Goal: Task Accomplishment & Management: Manage account settings

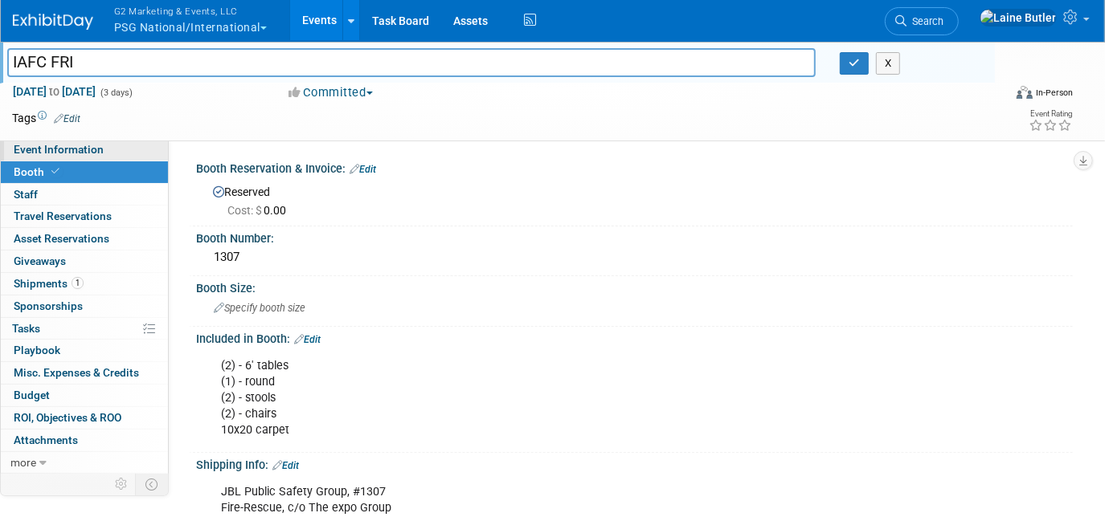
click at [47, 146] on span "Event Information" at bounding box center [59, 149] width 90 height 13
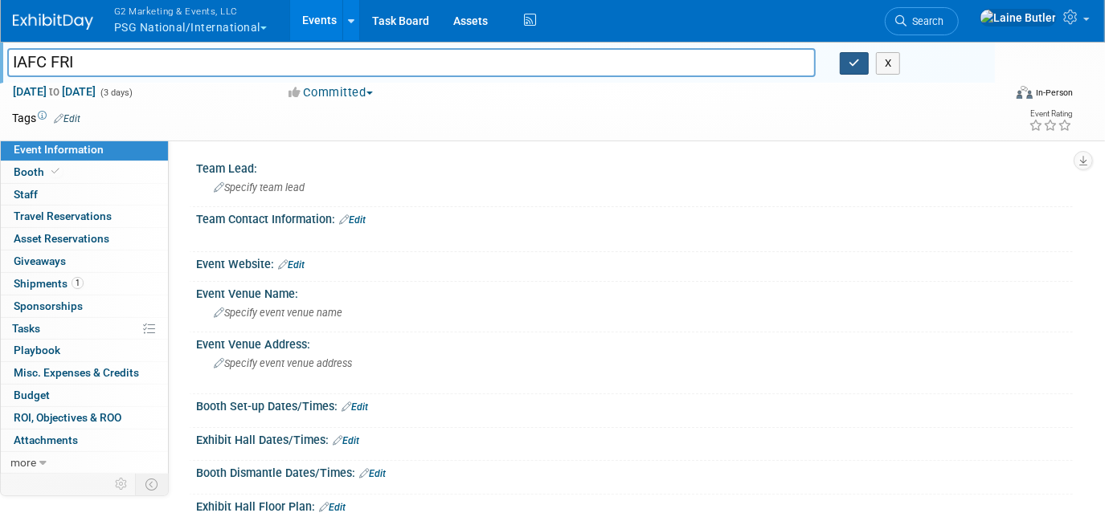
click at [862, 67] on button "button" at bounding box center [854, 63] width 29 height 22
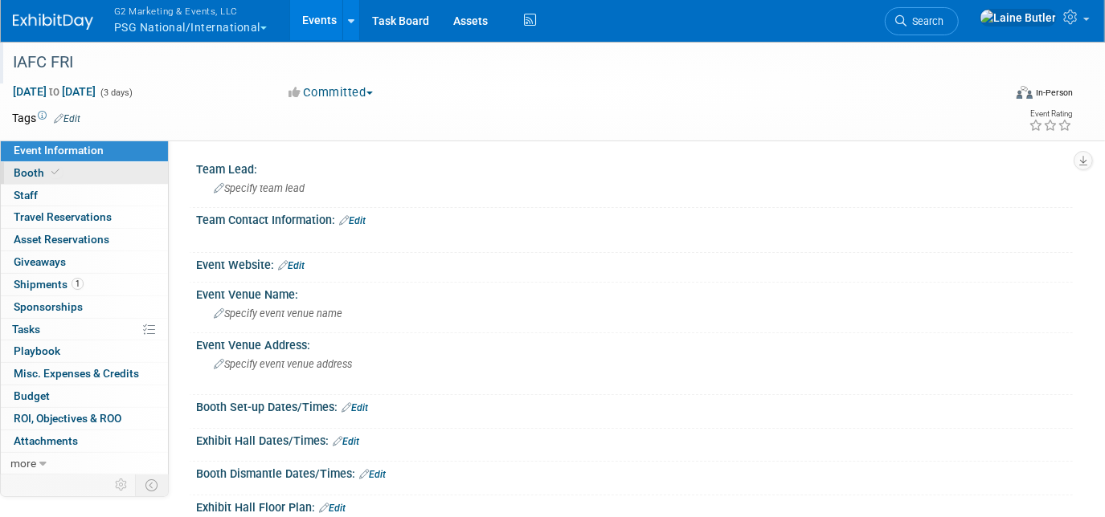
click at [96, 169] on link "Booth" at bounding box center [84, 173] width 167 height 22
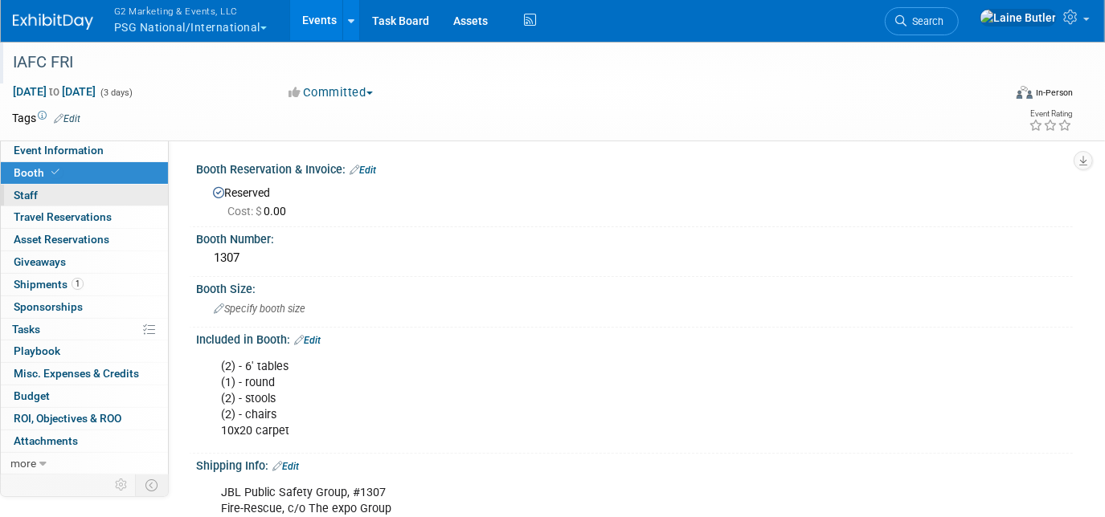
click at [96, 198] on link "0 Staff 0" at bounding box center [84, 196] width 167 height 22
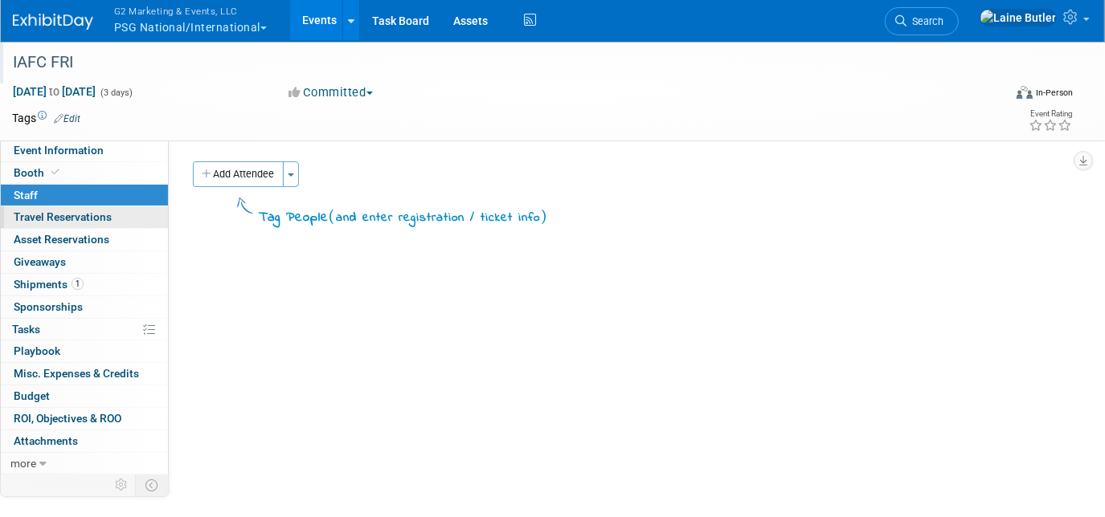
click at [97, 223] on link "0 Travel Reservations 0" at bounding box center [84, 217] width 167 height 22
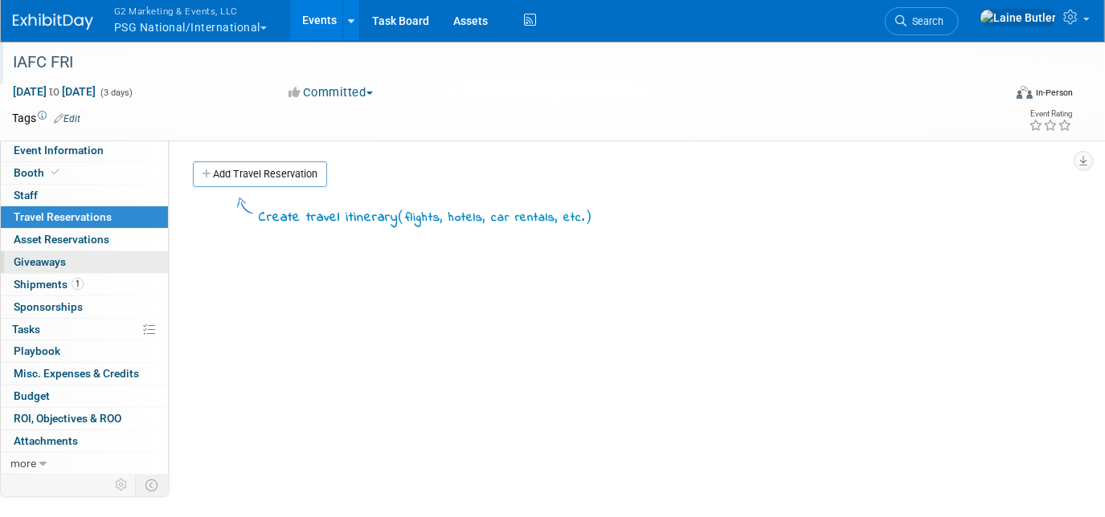
click at [94, 259] on link "0 Giveaways 0" at bounding box center [84, 262] width 167 height 22
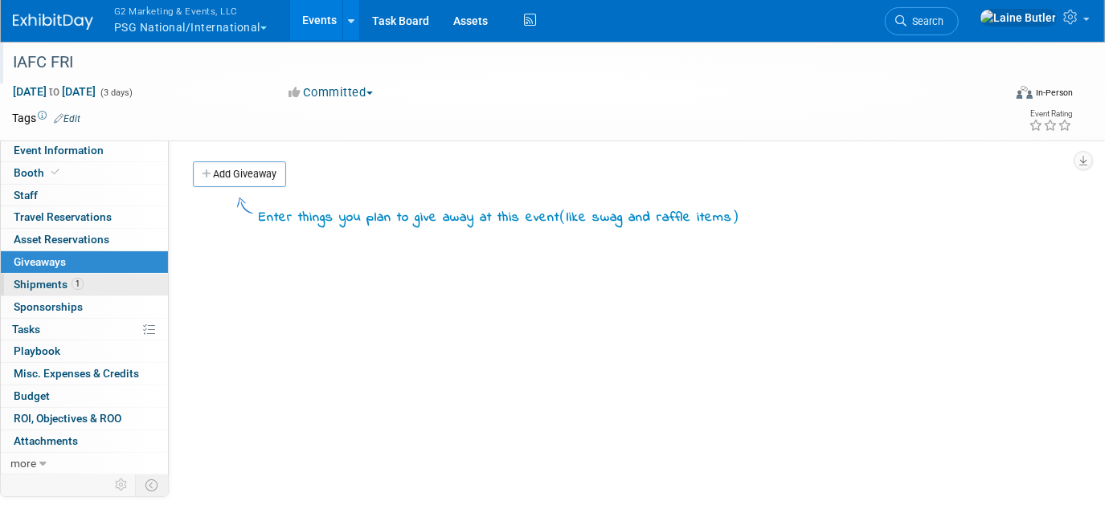
click at [90, 283] on link "1 Shipments 1" at bounding box center [84, 285] width 167 height 22
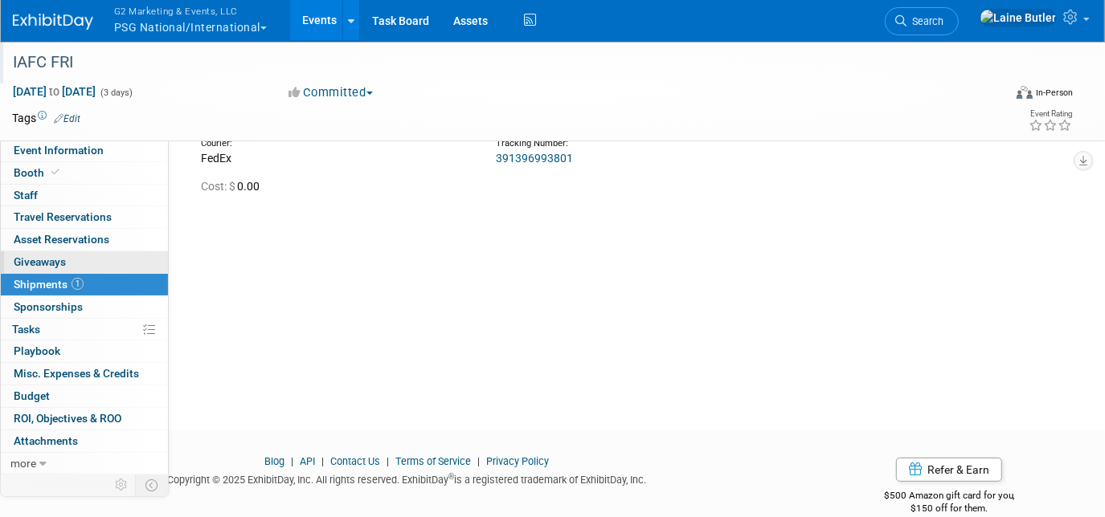
scroll to position [128, 0]
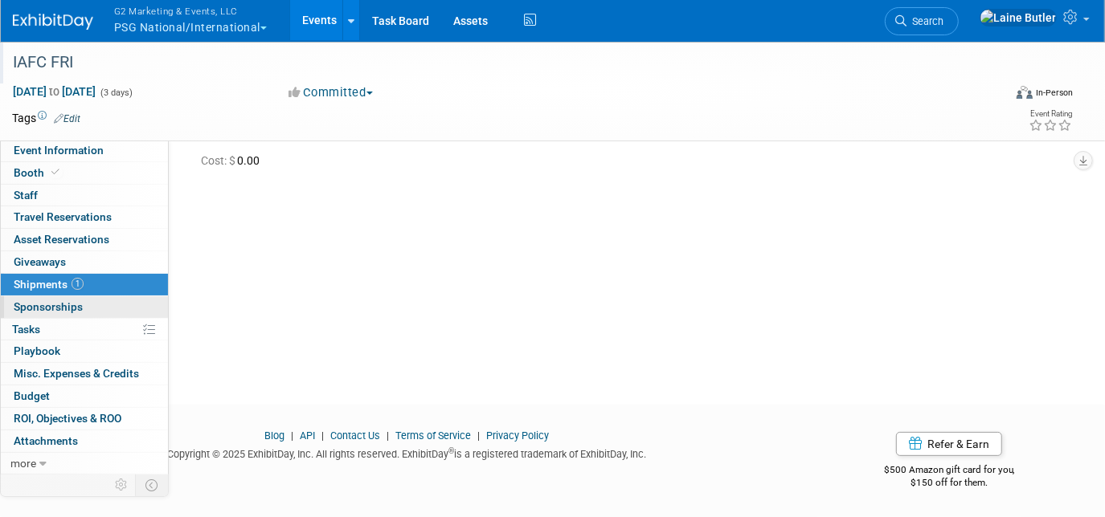
click at [92, 306] on link "0 Sponsorships 0" at bounding box center [84, 307] width 167 height 22
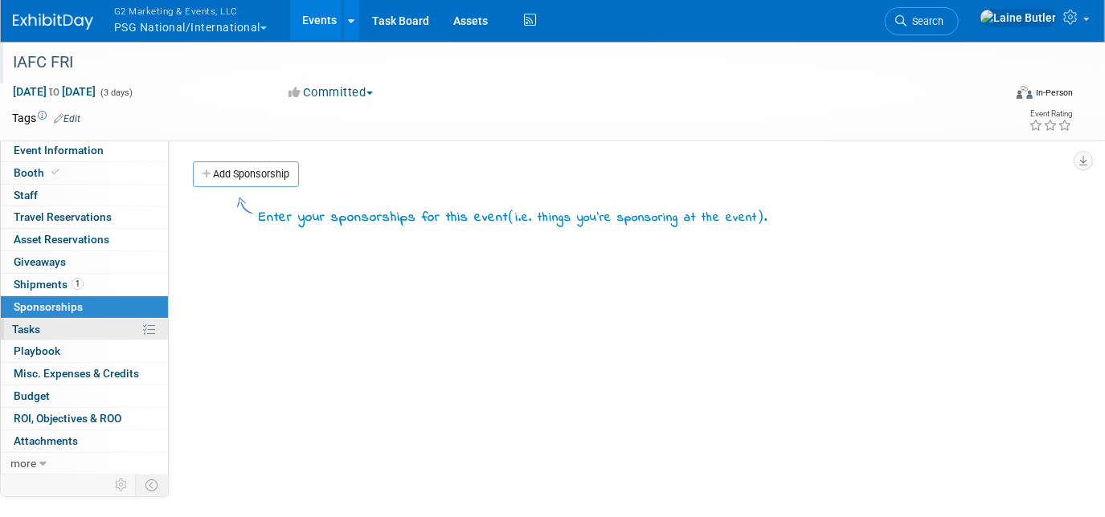
click at [133, 329] on link "0% Tasks 0%" at bounding box center [84, 330] width 167 height 22
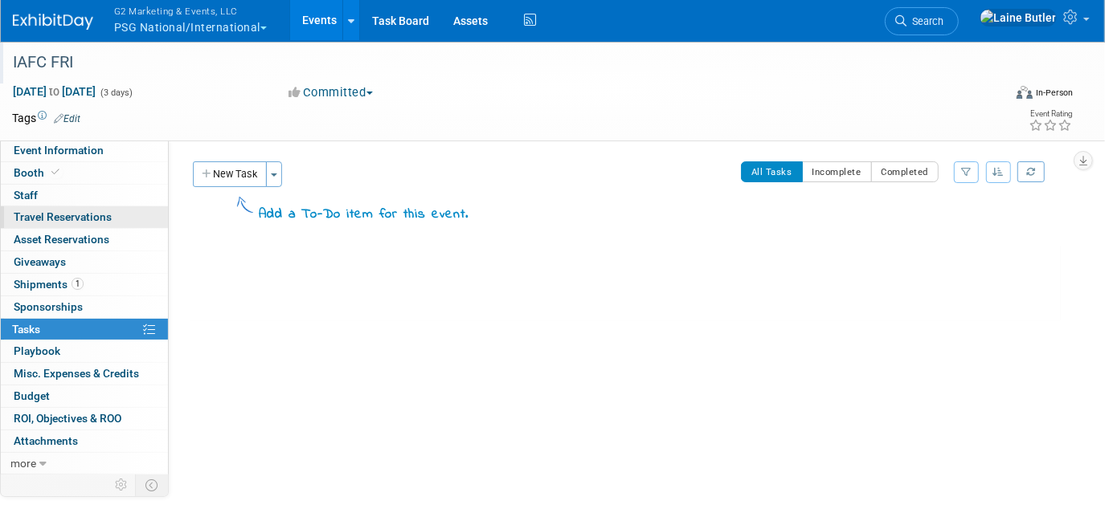
click at [82, 214] on span "Travel Reservations 0" at bounding box center [63, 216] width 98 height 13
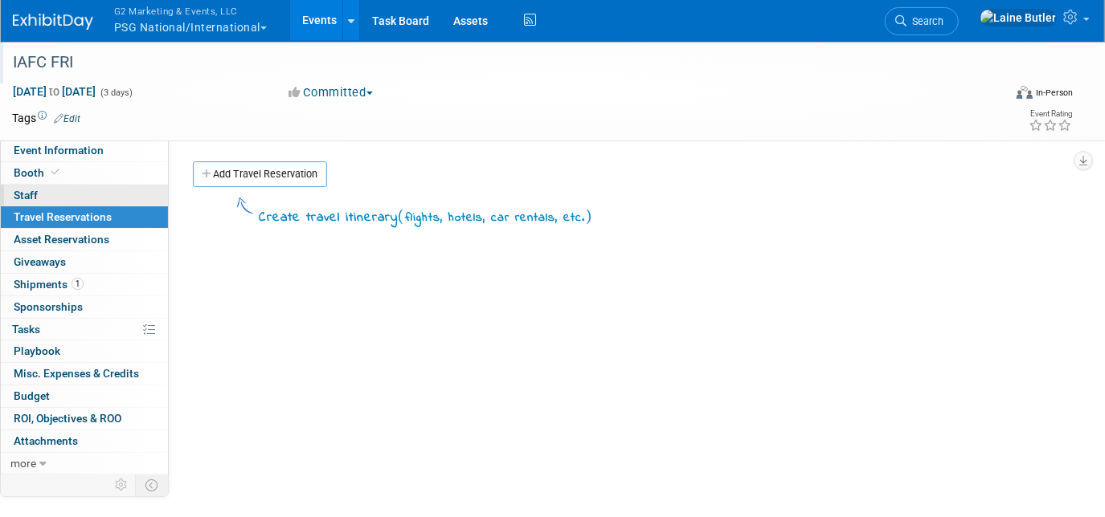
click at [82, 193] on link "0 Staff 0" at bounding box center [84, 196] width 167 height 22
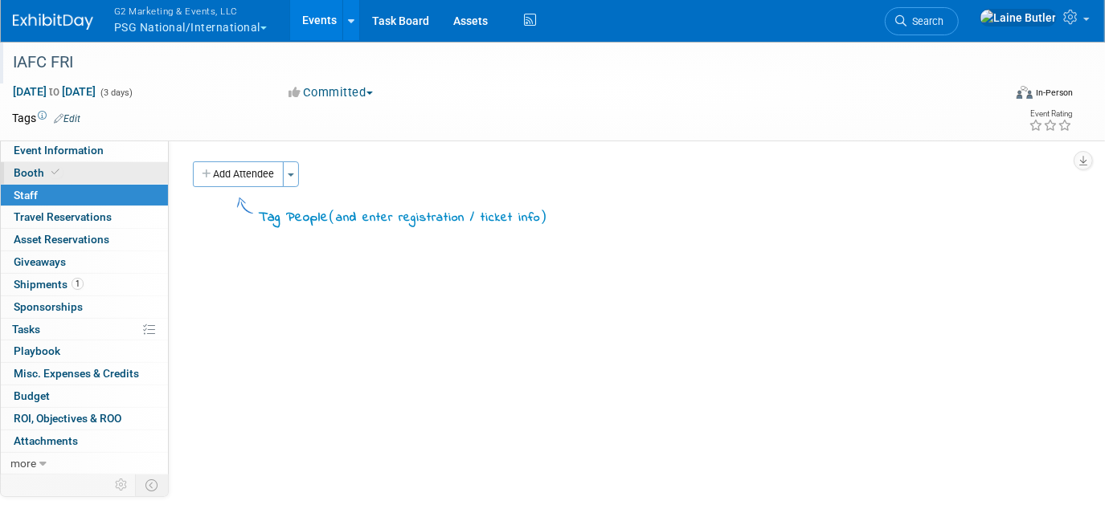
click at [84, 170] on link "Booth" at bounding box center [84, 173] width 167 height 22
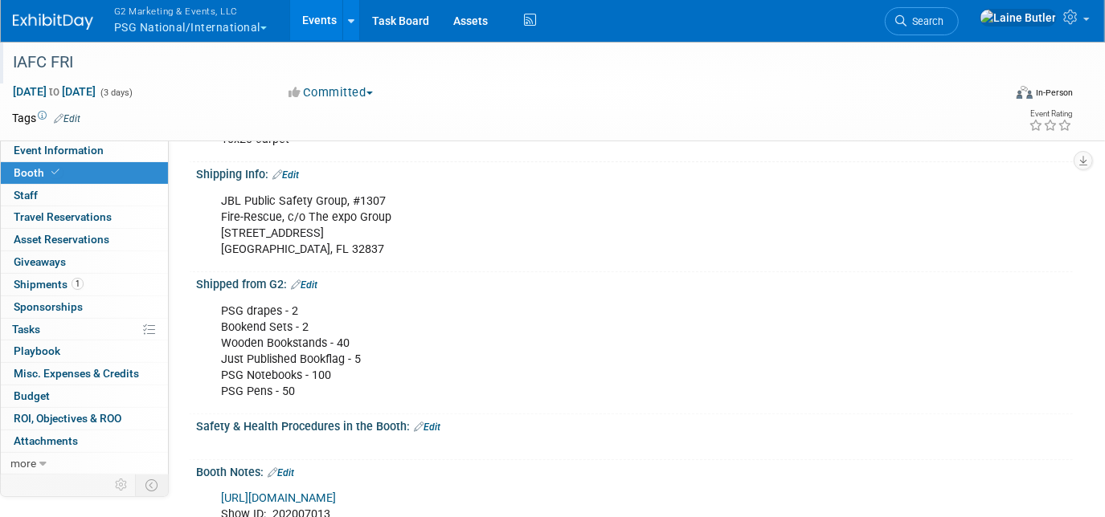
scroll to position [72, 0]
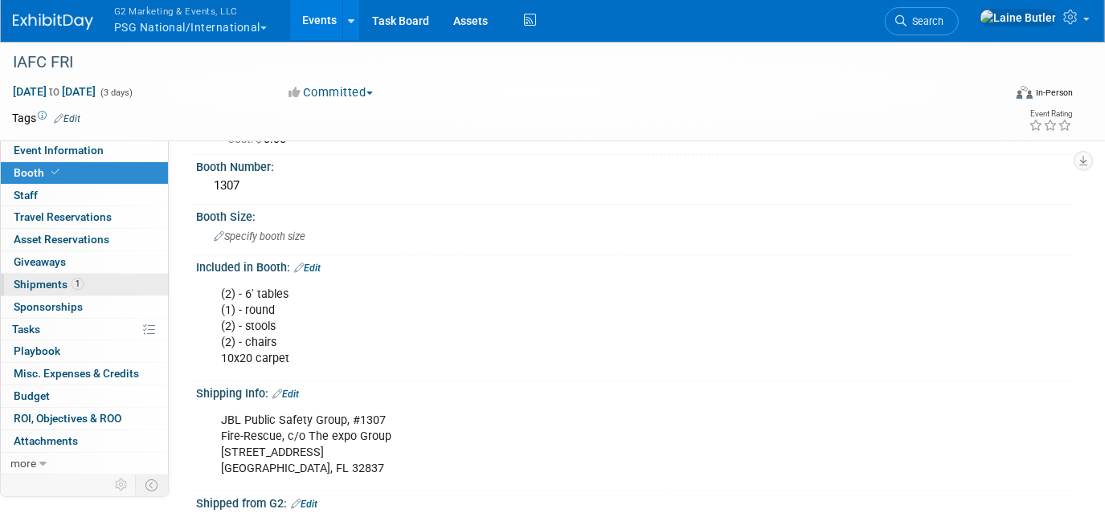
click at [68, 274] on link "1 Shipments 1" at bounding box center [84, 285] width 167 height 22
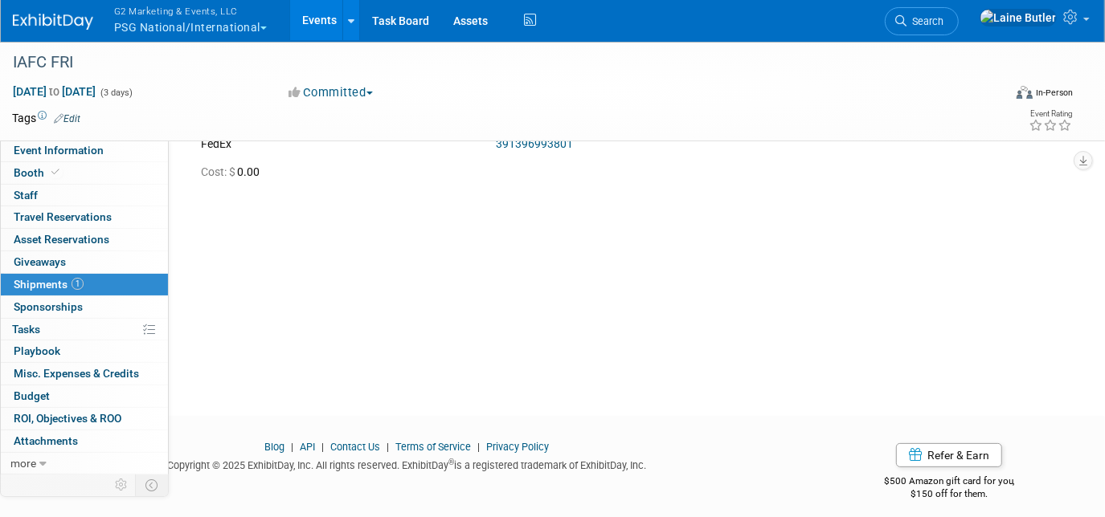
scroll to position [128, 0]
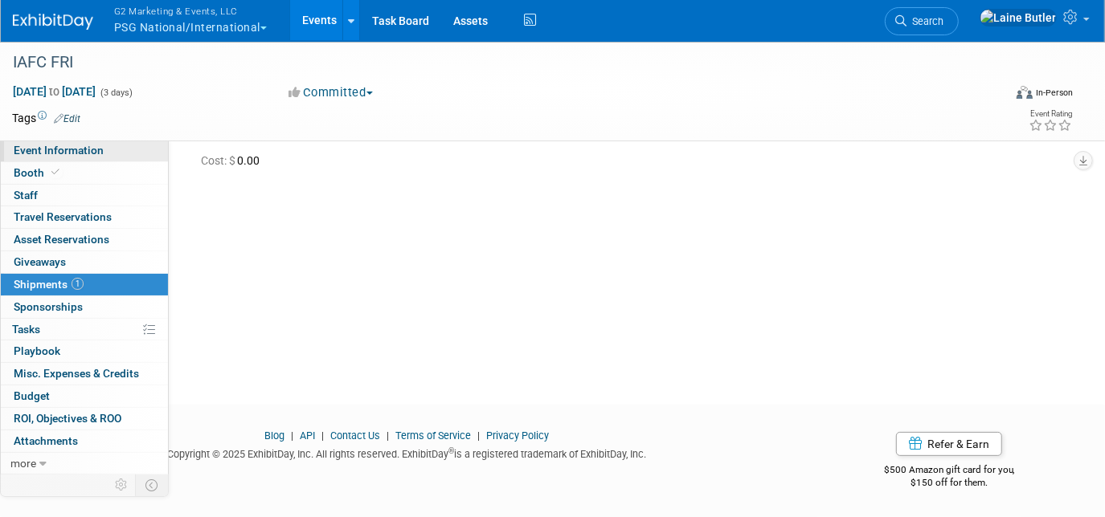
click at [64, 156] on span "Event Information" at bounding box center [59, 150] width 90 height 13
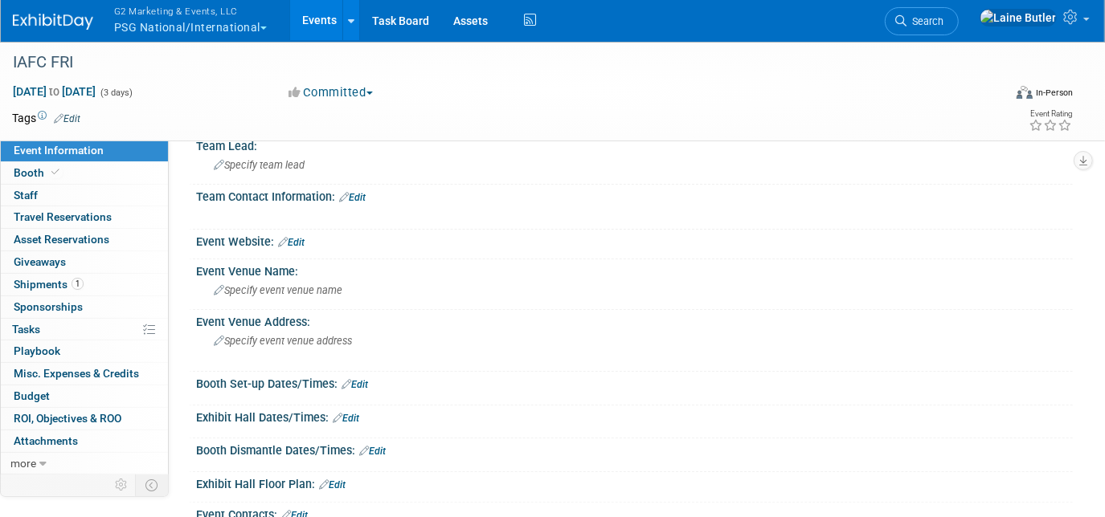
scroll to position [0, 0]
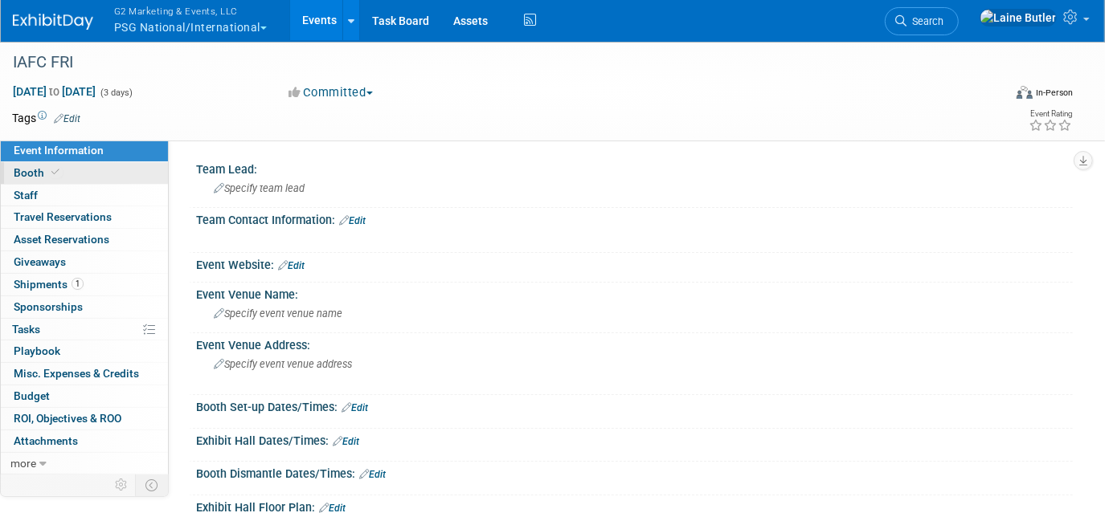
click at [109, 176] on link "Booth" at bounding box center [84, 173] width 167 height 22
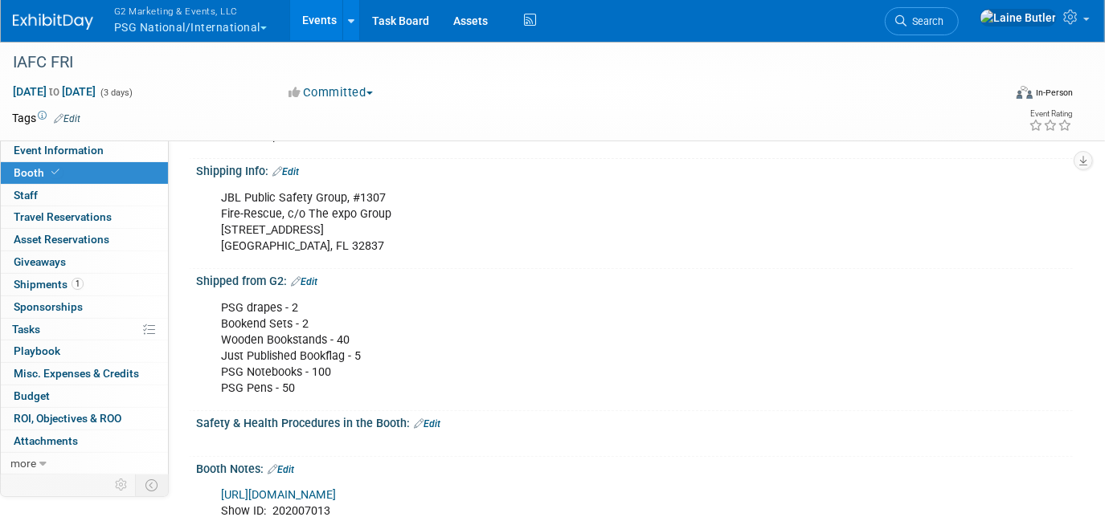
scroll to position [365, 0]
